Goal: Information Seeking & Learning: Understand process/instructions

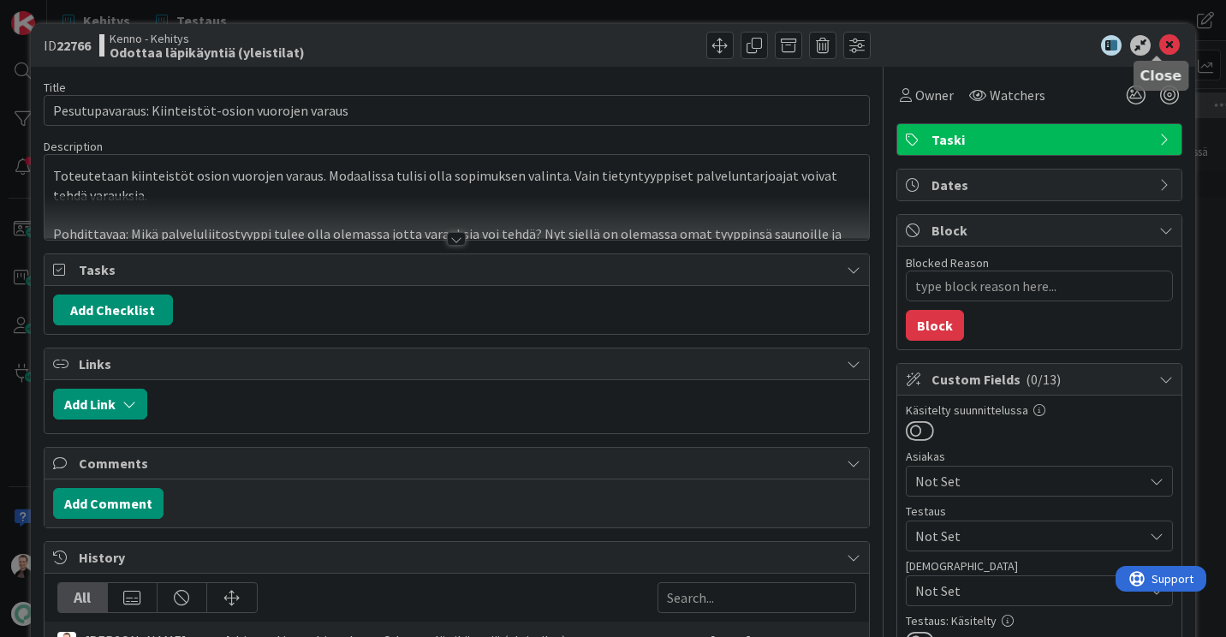
click at [1160, 45] on icon at bounding box center [1170, 45] width 21 height 21
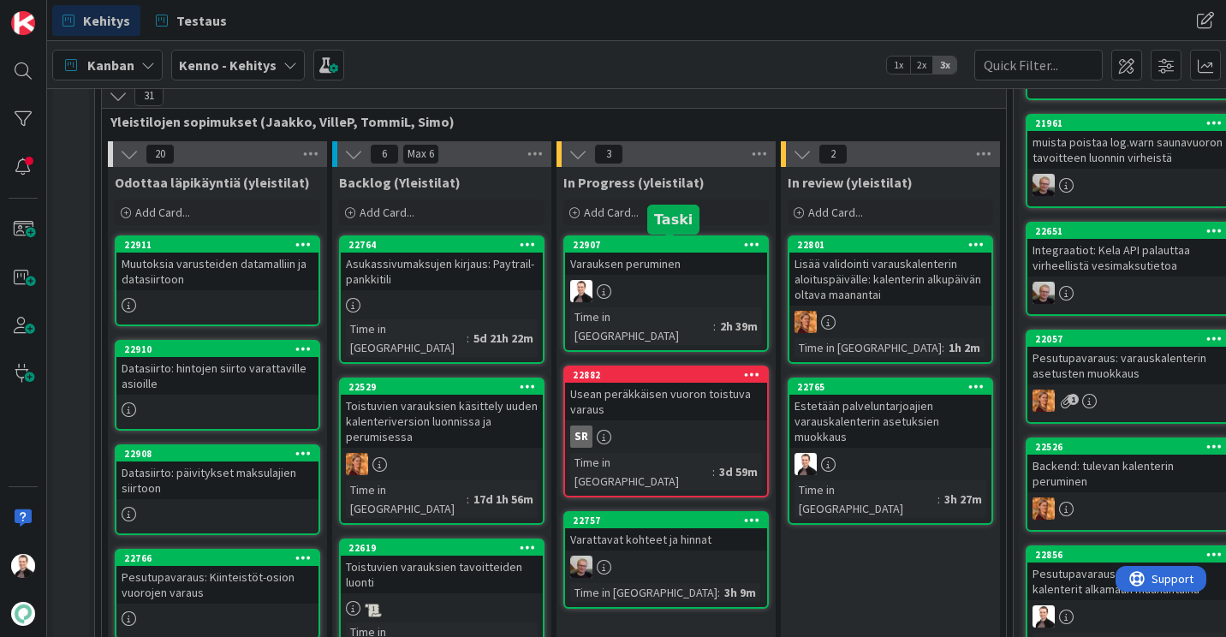
scroll to position [308, 0]
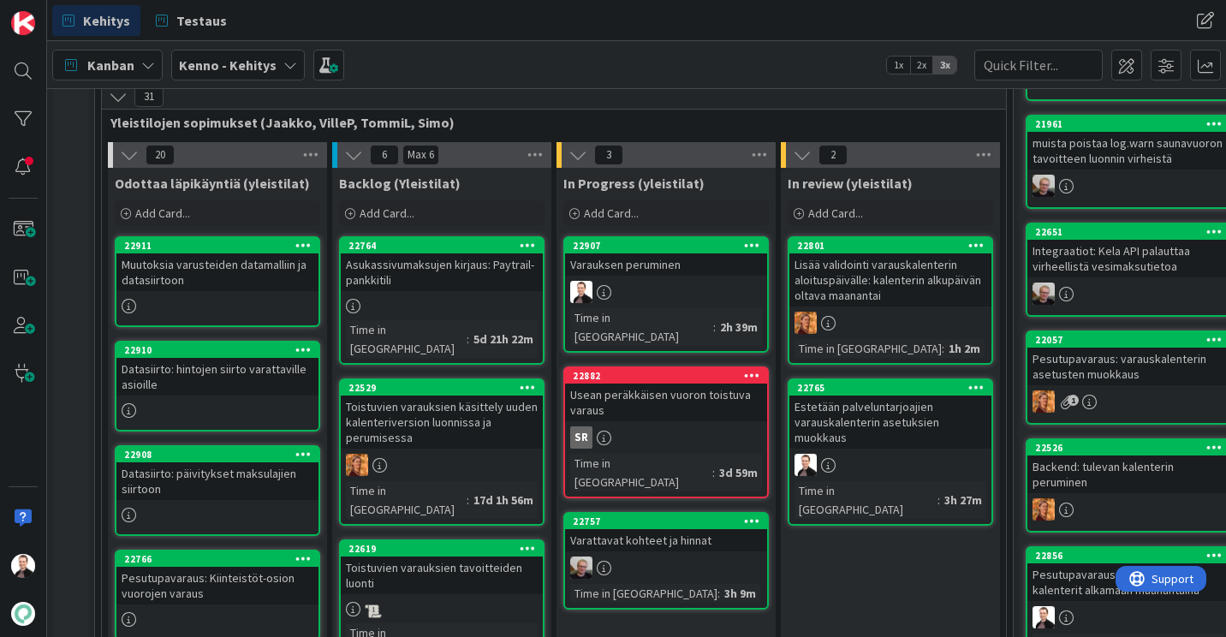
click at [650, 262] on div "Varauksen peruminen" at bounding box center [666, 264] width 202 height 22
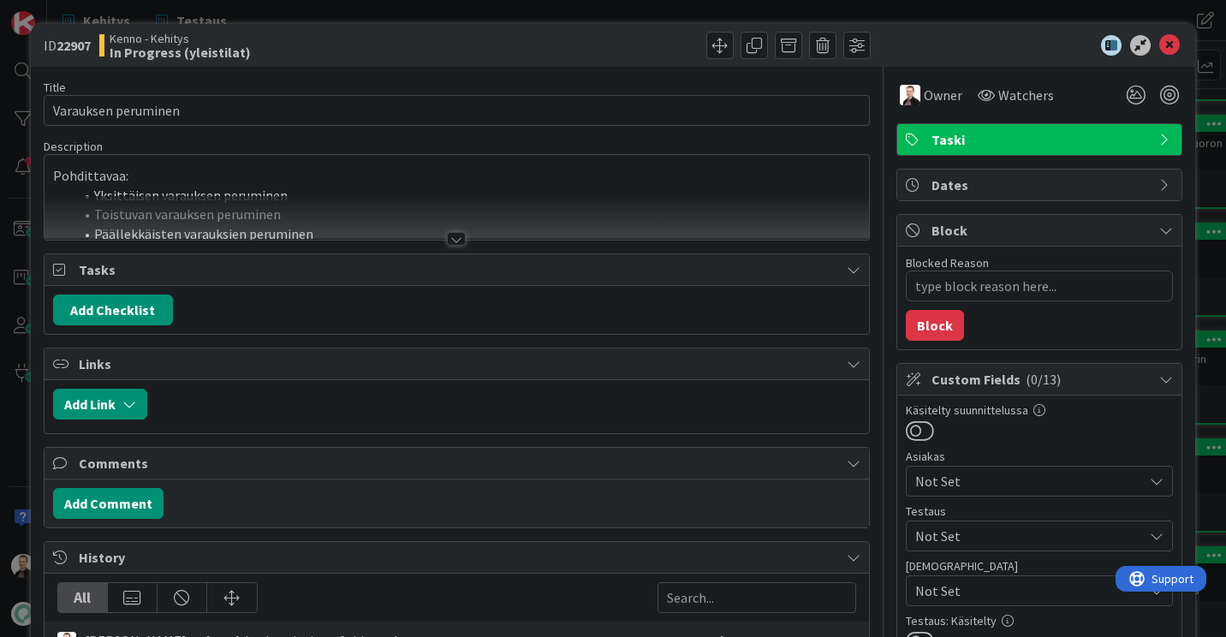
click at [452, 239] on div at bounding box center [456, 239] width 19 height 14
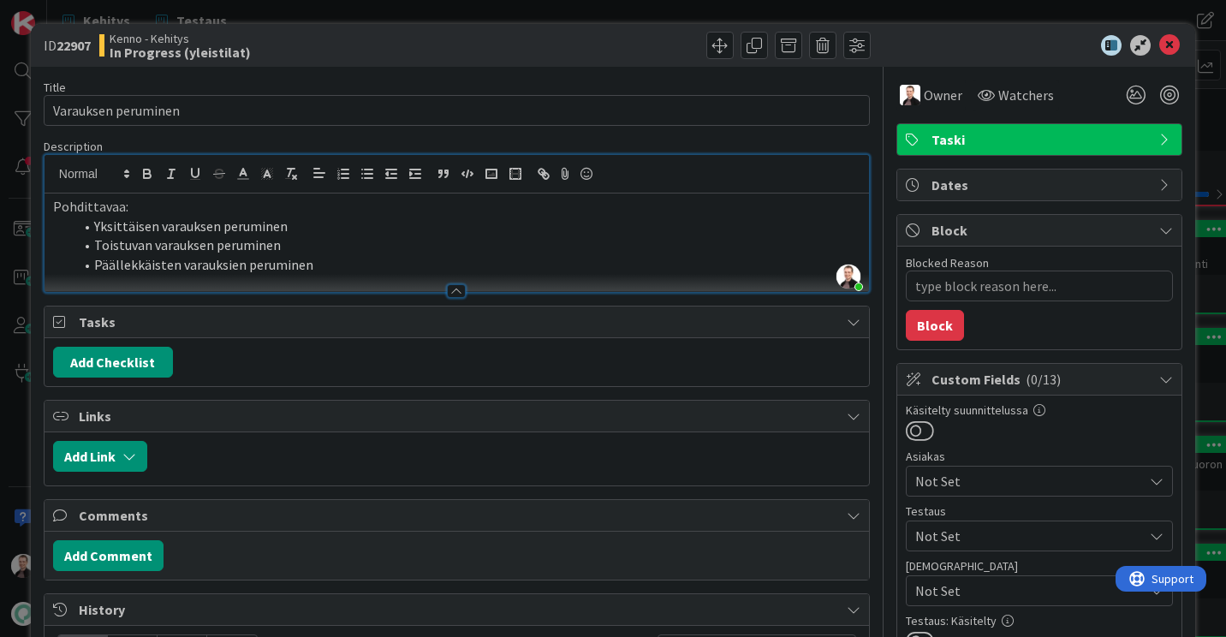
click at [319, 269] on li "Päällekkäisten varauksien peruminen" at bounding box center [467, 265] width 787 height 20
type textarea "x"
